Goal: Contribute content

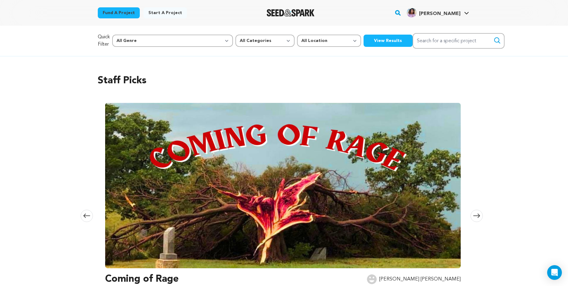
scroll to position [706, 0]
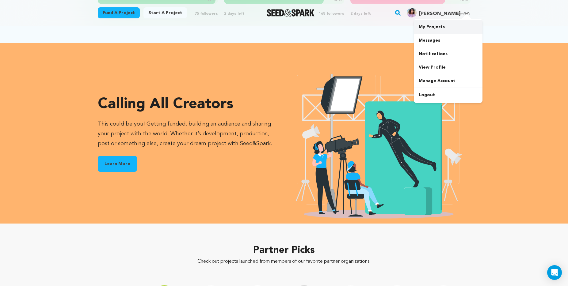
click at [442, 22] on link "My Projects" at bounding box center [448, 26] width 69 height 13
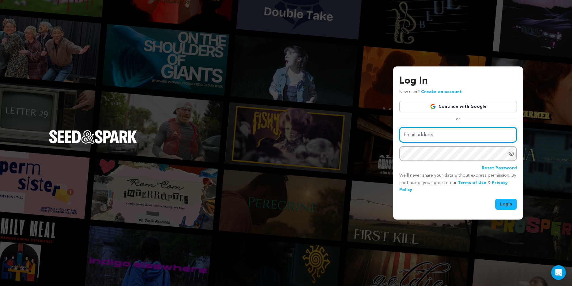
type input "liznikols@gmail.com"
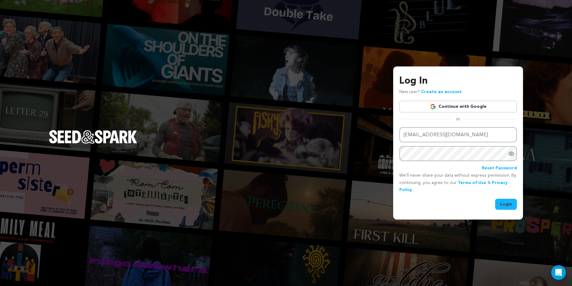
click at [506, 206] on button "Login" at bounding box center [506, 204] width 22 height 11
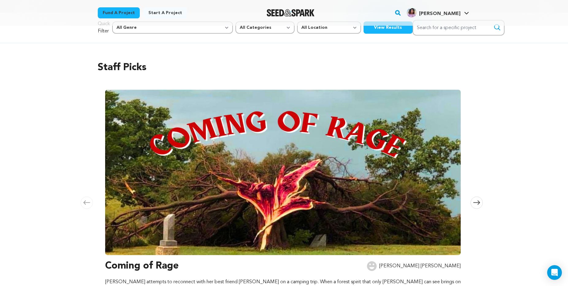
scroll to position [44, 0]
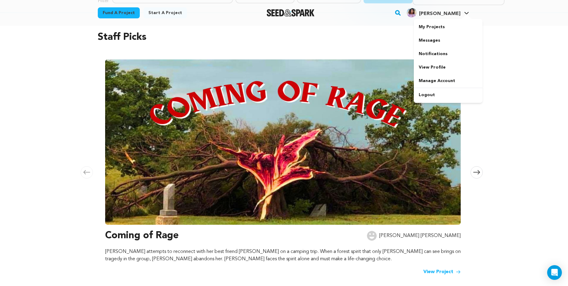
click at [464, 12] on icon at bounding box center [466, 13] width 5 height 3
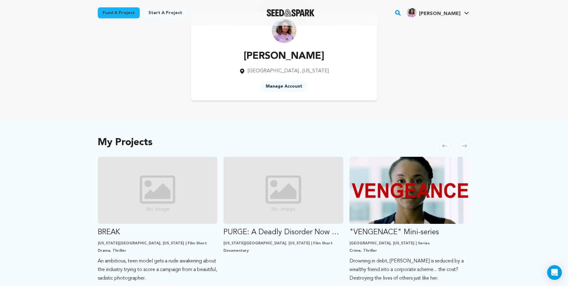
scroll to position [106, 0]
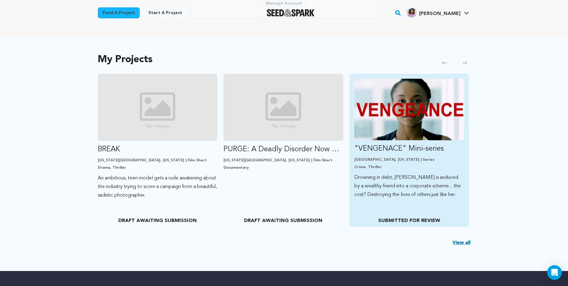
click at [412, 151] on p ""VENGENACE" Mini-series" at bounding box center [409, 149] width 110 height 10
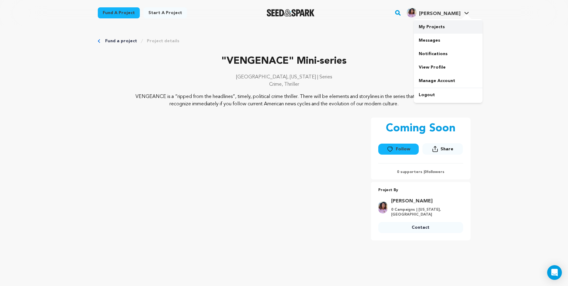
click at [448, 24] on link "My Projects" at bounding box center [448, 26] width 69 height 13
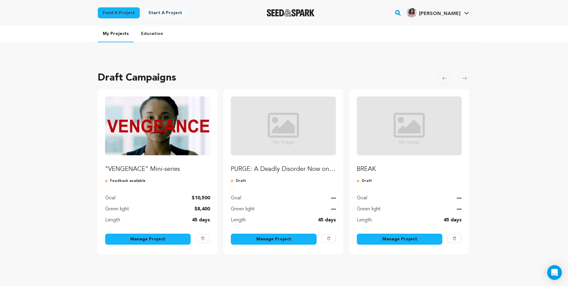
click at [140, 235] on link "Manage Project" at bounding box center [148, 239] width 86 height 11
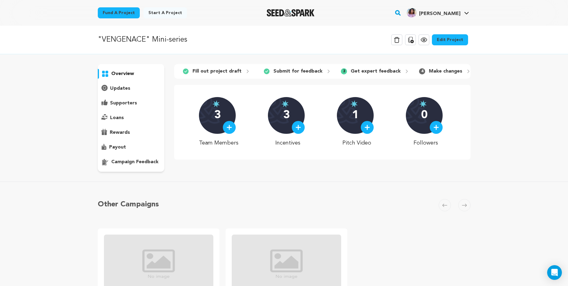
click at [465, 39] on link "Edit Project" at bounding box center [450, 39] width 36 height 11
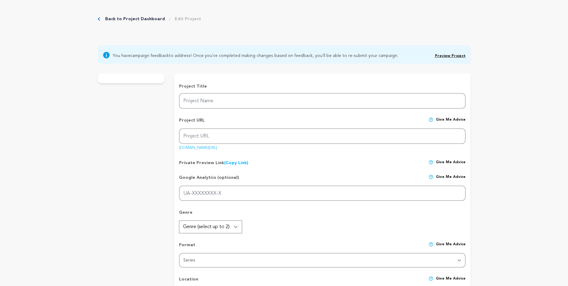
type input ""VENGENACE" Mini-series"
type input "vengenace-mini-series"
type input "Drowning in debt, Whitney is seduced by a wealthy friend into a corporate schem…"
type textarea "VENGEANCE is a “ripped from the headlines”, timely, political crime thriller. T…"
type textarea "Our mission is to expose the devastating human cost of corporate greed through …"
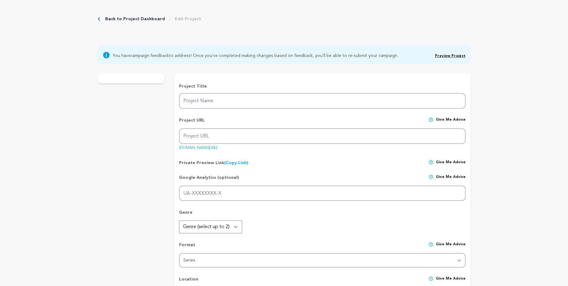
radio input "true"
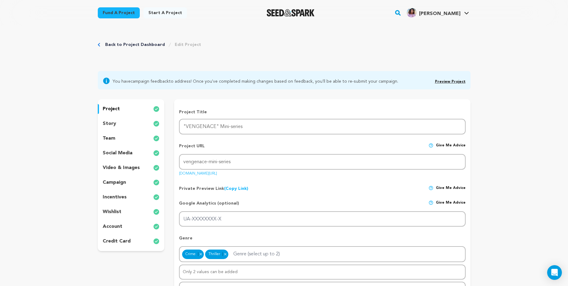
click at [122, 124] on div "story" at bounding box center [131, 124] width 67 height 10
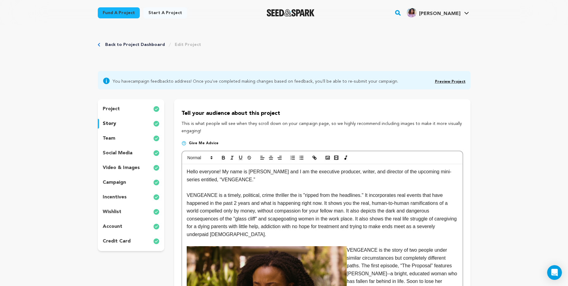
click at [108, 143] on div "team" at bounding box center [131, 139] width 67 height 10
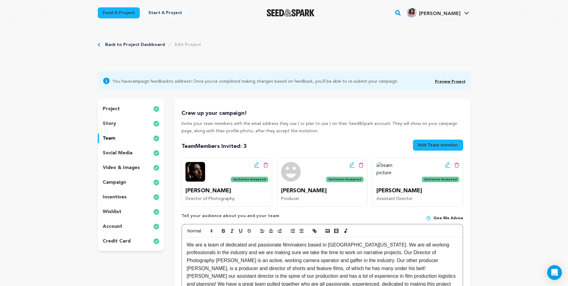
click at [117, 151] on p "social media" at bounding box center [118, 153] width 30 height 7
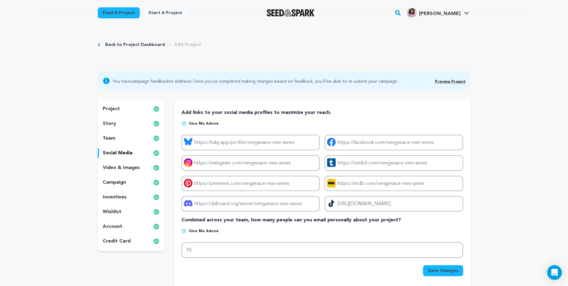
click at [130, 166] on p "video & images" at bounding box center [121, 167] width 37 height 7
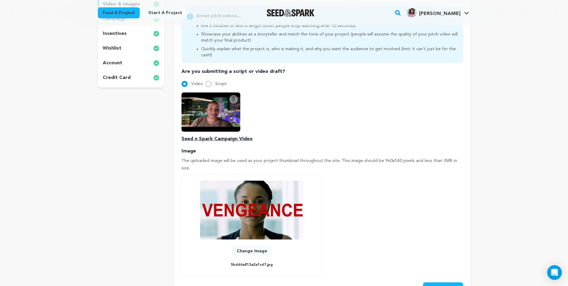
scroll to position [164, 0]
click at [259, 246] on button "Change Image" at bounding box center [252, 251] width 40 height 11
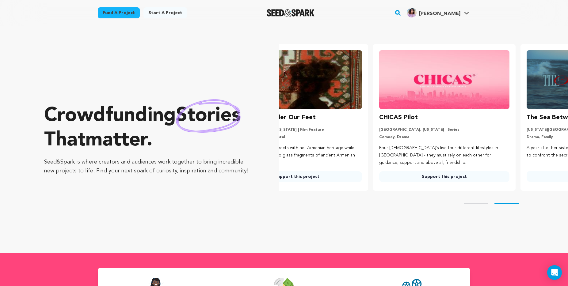
scroll to position [0, 110]
